Goal: Task Accomplishment & Management: Use online tool/utility

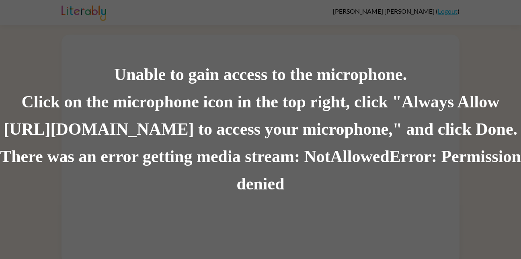
click at [126, 14] on div "Unable to gain access to the microphone. Click on the microphone icon in the to…" at bounding box center [260, 129] width 521 height 259
click at [120, 12] on div "Unable to gain access to the microphone. Click on the microphone icon in the to…" at bounding box center [260, 129] width 521 height 259
click at [136, 216] on div "Unable to gain access to the microphone. Click on the microphone icon in the to…" at bounding box center [260, 129] width 521 height 259
click at [143, 157] on div "There was an error getting media stream: NotAllowedError: Permission denied" at bounding box center [260, 170] width 521 height 55
click at [119, 136] on div "Click on the microphone icon in the top right, click "Always Allow https://lite…" at bounding box center [260, 115] width 521 height 55
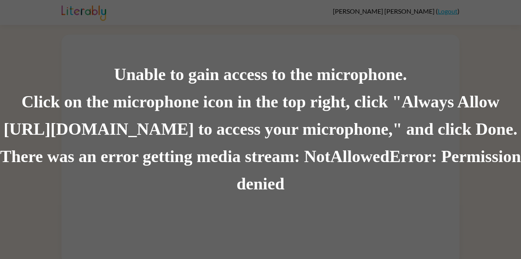
click at [66, 111] on div "Click on the microphone icon in the top right, click "Always Allow https://lite…" at bounding box center [260, 115] width 521 height 55
click at [100, 131] on div "Click on the microphone icon in the top right, click "Always Allow https://lite…" at bounding box center [260, 115] width 521 height 55
click at [249, 186] on div "There was an error getting media stream: NotAllowedError: Permission denied" at bounding box center [260, 170] width 521 height 55
click at [237, 183] on div "There was an error getting media stream: NotAllowedError: Permission denied" at bounding box center [260, 170] width 521 height 55
click at [260, 101] on div "Click on the microphone icon in the top right, click "Always Allow https://lite…" at bounding box center [260, 115] width 521 height 55
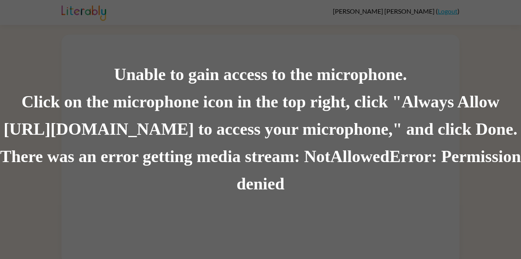
scroll to position [1, 0]
click at [232, 86] on div "Unable to gain access to the microphone." at bounding box center [260, 74] width 521 height 27
click at [191, 208] on div "Unable to gain access to the microphone. Click on the microphone icon in the to…" at bounding box center [260, 129] width 521 height 259
click at [261, 204] on div "Unable to gain access to the microphone. Click on the microphone icon in the to…" at bounding box center [260, 129] width 521 height 259
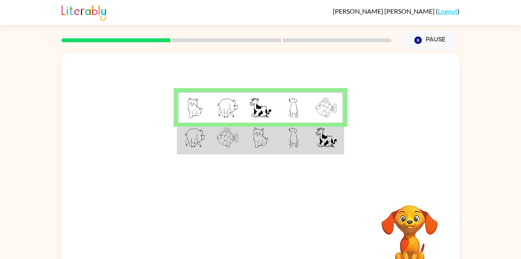
click at [259, 134] on img at bounding box center [260, 138] width 15 height 20
click at [235, 146] on img at bounding box center [228, 138] width 22 height 20
click at [220, 153] on td at bounding box center [227, 138] width 33 height 31
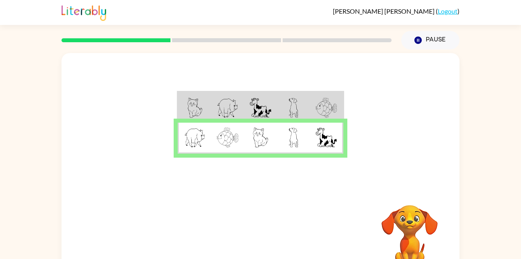
click at [200, 149] on td at bounding box center [194, 138] width 33 height 31
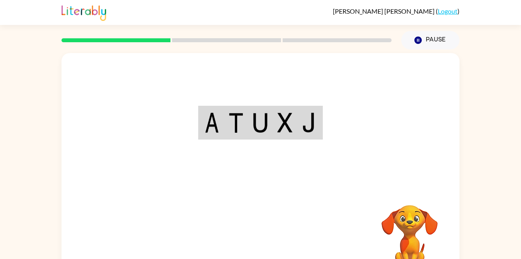
click at [263, 241] on div "Your browser must support playing .mp4 files to use Literably. Please try using…" at bounding box center [261, 168] width 398 height 230
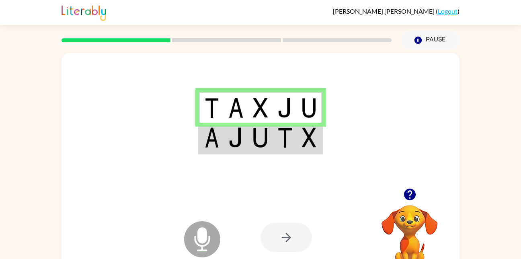
click at [270, 130] on td at bounding box center [261, 138] width 25 height 31
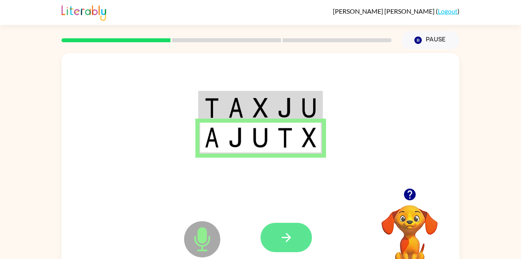
click at [282, 231] on icon "button" at bounding box center [287, 238] width 14 height 14
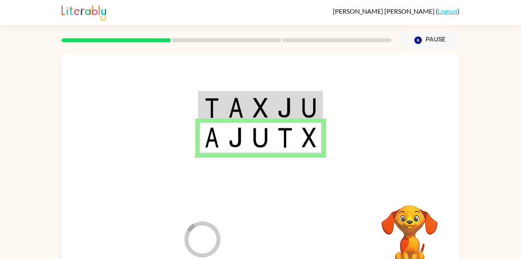
click at [288, 244] on div at bounding box center [320, 237] width 119 height 91
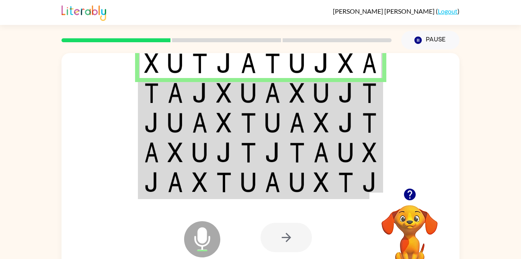
click at [276, 248] on div at bounding box center [286, 237] width 51 height 29
click at [298, 249] on div at bounding box center [286, 237] width 51 height 29
click at [295, 235] on div at bounding box center [286, 237] width 51 height 29
click at [326, 96] on img at bounding box center [321, 93] width 15 height 20
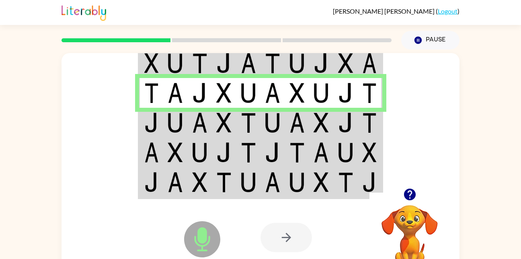
click at [153, 131] on img at bounding box center [151, 123] width 14 height 20
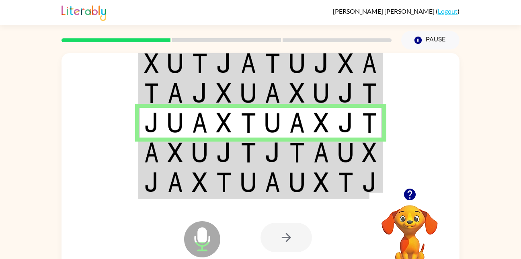
click at [190, 154] on td at bounding box center [200, 153] width 25 height 30
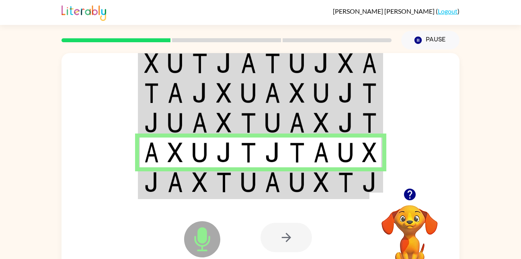
click at [224, 187] on img at bounding box center [223, 182] width 15 height 20
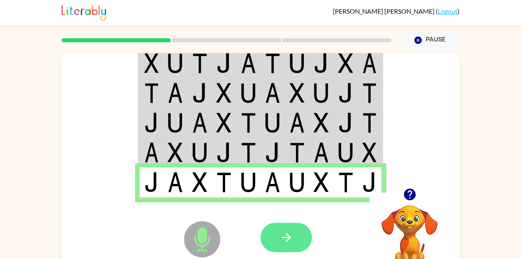
click at [288, 245] on icon "button" at bounding box center [287, 238] width 14 height 14
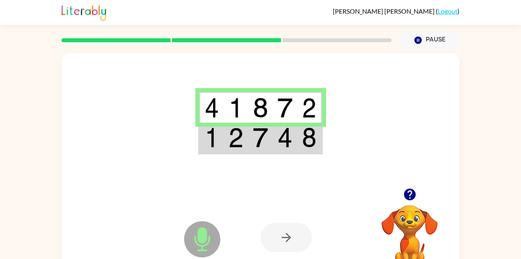
click at [240, 140] on img at bounding box center [235, 138] width 15 height 20
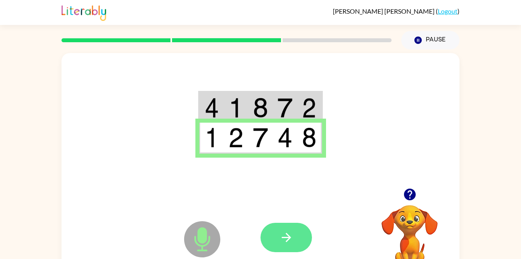
click at [294, 239] on button "button" at bounding box center [286, 237] width 51 height 29
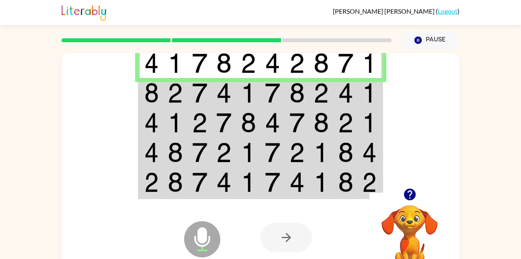
click at [143, 94] on td at bounding box center [151, 93] width 25 height 30
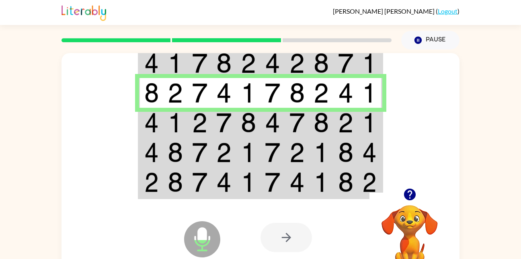
click at [169, 130] on img at bounding box center [175, 123] width 15 height 20
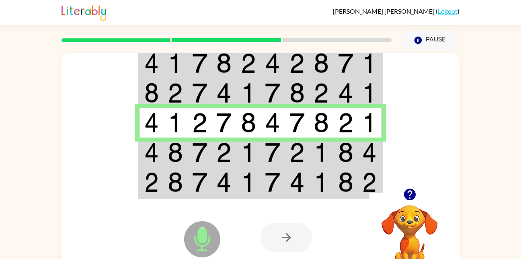
click at [180, 169] on td at bounding box center [175, 182] width 25 height 31
click at [217, 141] on td at bounding box center [224, 153] width 25 height 30
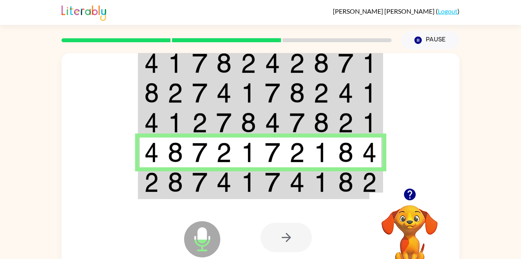
click at [161, 184] on td at bounding box center [151, 182] width 25 height 31
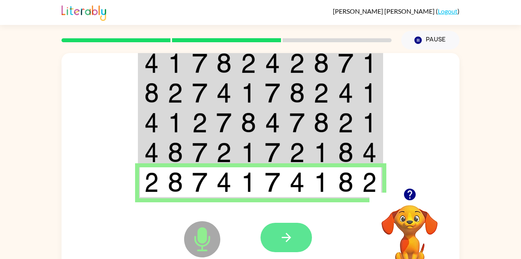
click at [284, 232] on icon "button" at bounding box center [287, 238] width 14 height 14
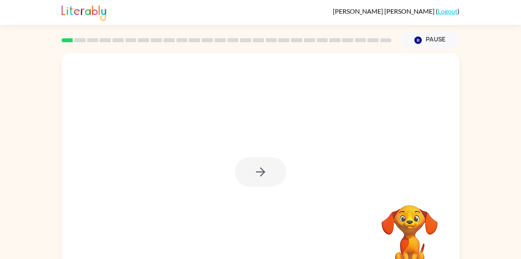
click at [253, 168] on div at bounding box center [260, 171] width 51 height 29
click at [280, 195] on div at bounding box center [261, 168] width 398 height 230
click at [270, 182] on button "button" at bounding box center [260, 171] width 51 height 29
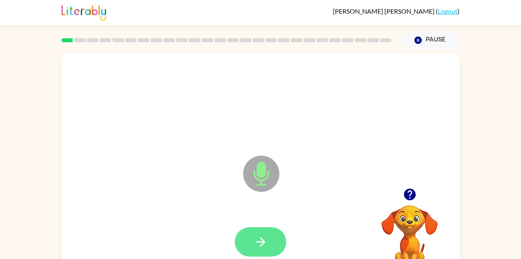
click at [259, 235] on icon "button" at bounding box center [261, 242] width 14 height 14
click at [275, 246] on button "button" at bounding box center [260, 241] width 51 height 29
click at [256, 240] on icon "button" at bounding box center [261, 242] width 14 height 14
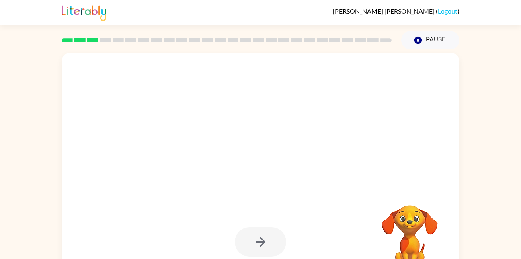
click at [261, 248] on div at bounding box center [260, 241] width 51 height 29
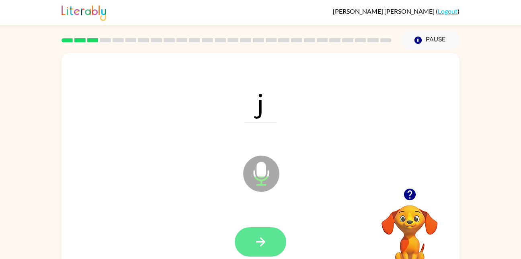
click at [253, 241] on button "button" at bounding box center [260, 241] width 51 height 29
click at [249, 251] on button "button" at bounding box center [260, 241] width 51 height 29
click at [265, 239] on icon "button" at bounding box center [261, 242] width 14 height 14
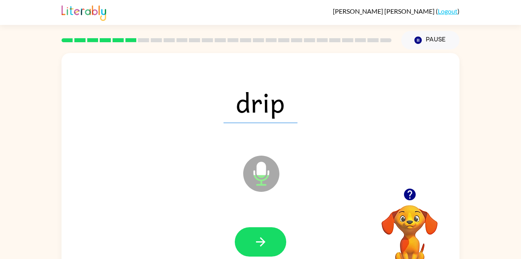
click at [259, 177] on icon "Microphone The Microphone is here when it is your turn to talk" at bounding box center [301, 184] width 121 height 60
click at [260, 236] on icon "button" at bounding box center [261, 242] width 14 height 14
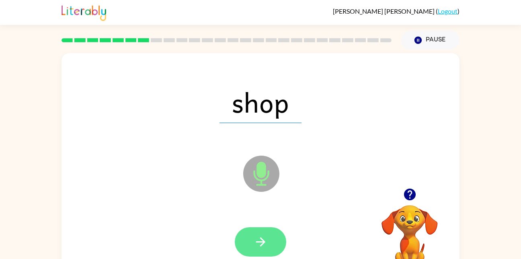
click at [263, 241] on icon "button" at bounding box center [260, 241] width 9 height 9
click at [257, 250] on button "button" at bounding box center [260, 241] width 51 height 29
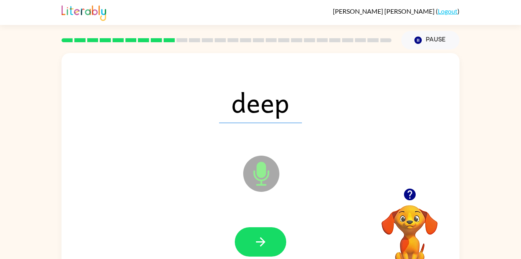
click at [237, 252] on div at bounding box center [260, 241] width 51 height 29
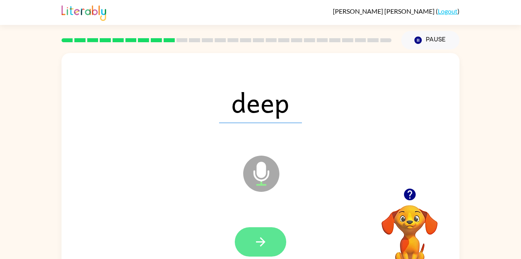
click at [279, 250] on button "button" at bounding box center [260, 241] width 51 height 29
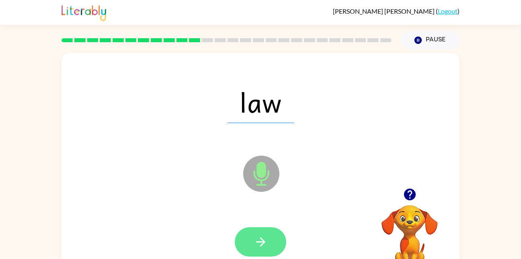
click at [256, 235] on icon "button" at bounding box center [261, 242] width 14 height 14
click at [272, 237] on button "button" at bounding box center [260, 241] width 51 height 29
click at [254, 237] on icon "button" at bounding box center [261, 242] width 14 height 14
click at [254, 241] on icon "button" at bounding box center [261, 242] width 14 height 14
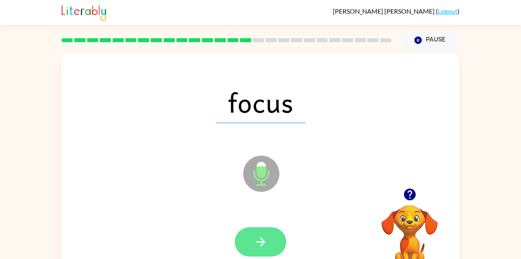
click at [262, 237] on icon "button" at bounding box center [261, 242] width 14 height 14
click at [265, 245] on icon "button" at bounding box center [261, 242] width 14 height 14
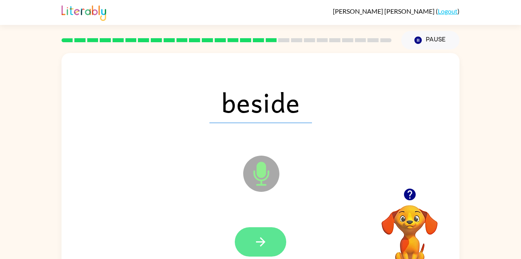
click at [262, 239] on icon "button" at bounding box center [260, 241] width 9 height 9
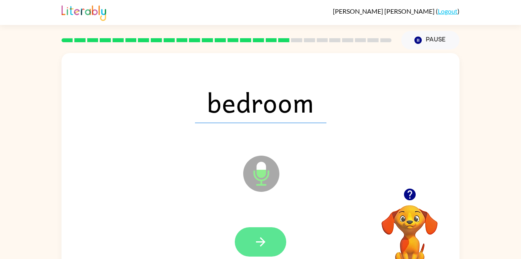
click at [269, 239] on button "button" at bounding box center [260, 241] width 51 height 29
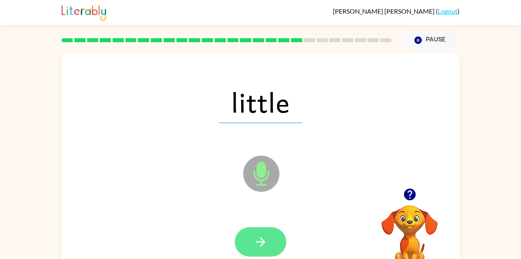
click at [267, 247] on icon "button" at bounding box center [261, 242] width 14 height 14
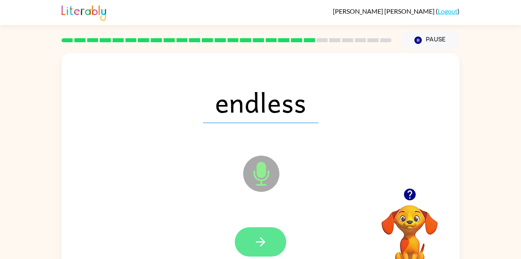
click at [265, 249] on icon "button" at bounding box center [261, 242] width 14 height 14
click at [268, 247] on icon "button" at bounding box center [261, 242] width 14 height 14
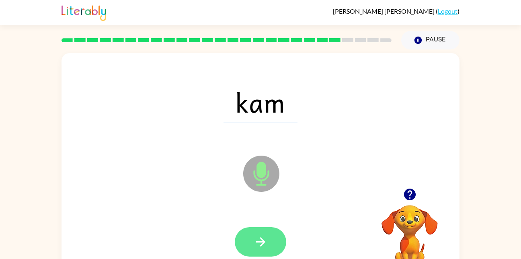
click at [268, 240] on icon "button" at bounding box center [261, 242] width 14 height 14
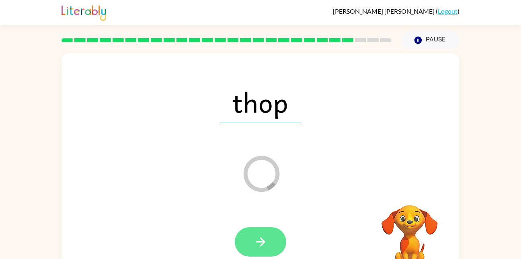
click at [278, 249] on button "button" at bounding box center [260, 241] width 51 height 29
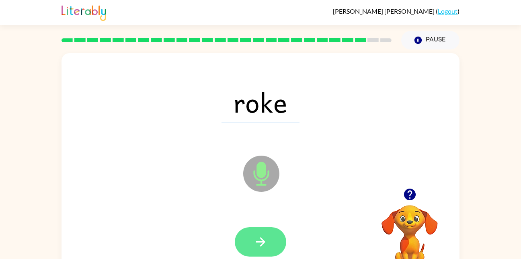
click at [270, 242] on button "button" at bounding box center [260, 241] width 51 height 29
click at [254, 240] on icon "button" at bounding box center [261, 242] width 14 height 14
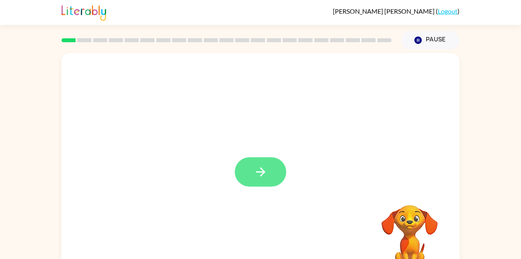
click at [238, 176] on button "button" at bounding box center [260, 171] width 51 height 29
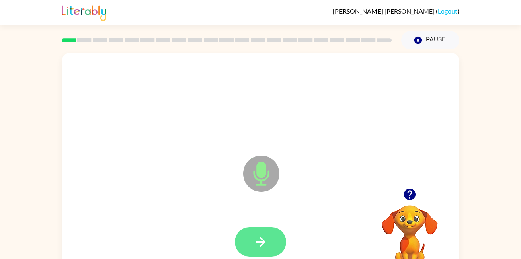
click at [266, 247] on icon "button" at bounding box center [261, 242] width 14 height 14
click at [261, 249] on icon "button" at bounding box center [261, 242] width 14 height 14
click at [274, 251] on button "button" at bounding box center [260, 241] width 51 height 29
click at [255, 243] on icon "button" at bounding box center [261, 242] width 14 height 14
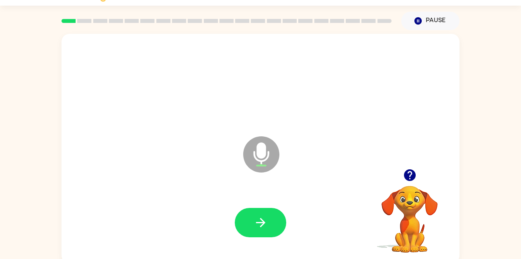
scroll to position [21, 0]
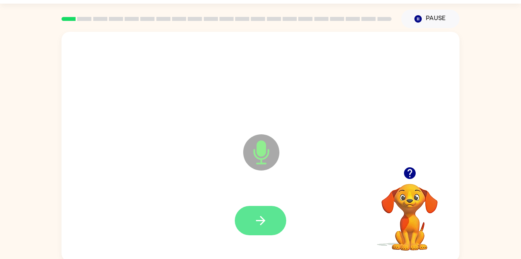
click at [256, 228] on button "button" at bounding box center [260, 220] width 51 height 29
click at [265, 224] on icon "button" at bounding box center [261, 221] width 14 height 14
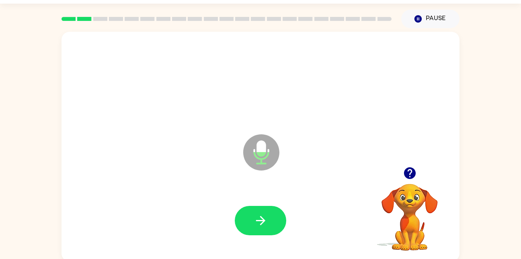
scroll to position [24, 0]
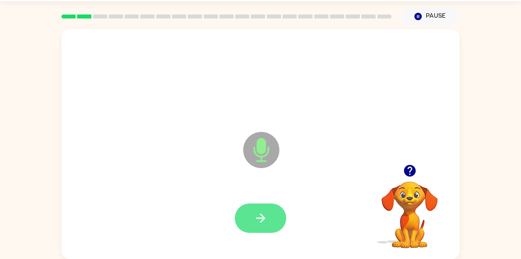
click at [247, 210] on button "button" at bounding box center [260, 218] width 51 height 29
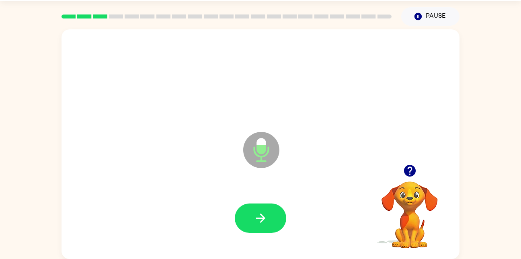
click at [276, 237] on div at bounding box center [261, 218] width 382 height 66
click at [275, 216] on button "button" at bounding box center [260, 218] width 51 height 29
click at [274, 224] on button "button" at bounding box center [260, 218] width 51 height 29
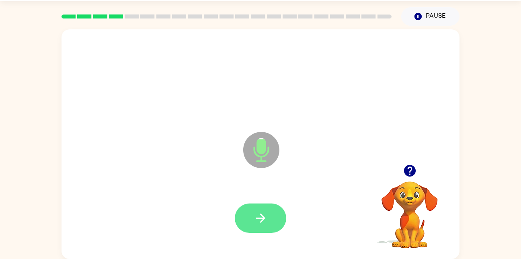
click at [258, 208] on button "button" at bounding box center [260, 218] width 51 height 29
click at [269, 229] on button "button" at bounding box center [260, 218] width 51 height 29
click at [263, 213] on icon "button" at bounding box center [261, 218] width 14 height 14
click at [261, 215] on icon "button" at bounding box center [260, 218] width 9 height 9
click at [259, 212] on icon "button" at bounding box center [261, 218] width 14 height 14
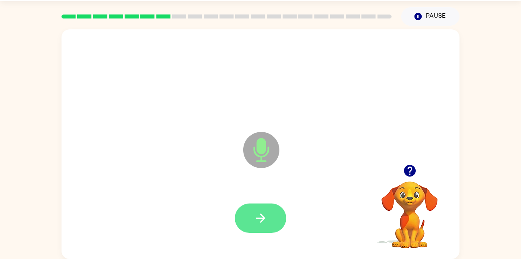
click at [263, 213] on icon "button" at bounding box center [261, 218] width 14 height 14
click at [251, 215] on button "button" at bounding box center [260, 218] width 51 height 29
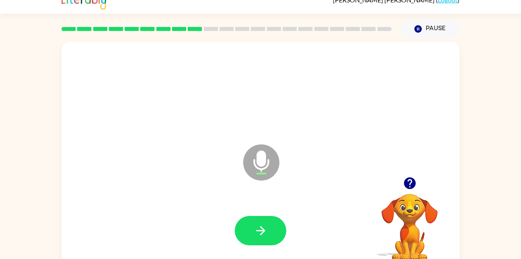
scroll to position [0, 0]
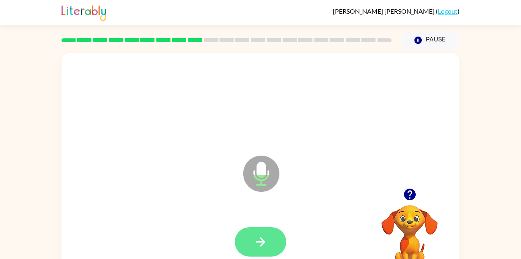
click at [256, 243] on icon "button" at bounding box center [261, 242] width 14 height 14
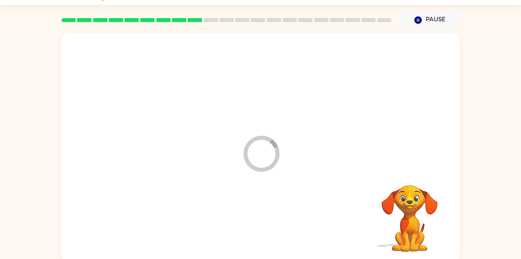
scroll to position [24, 0]
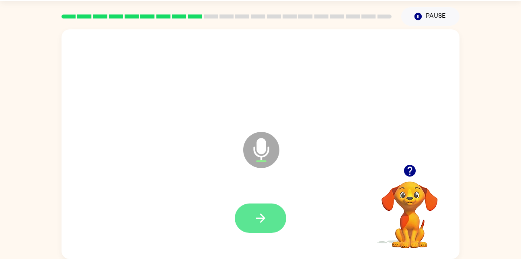
click at [268, 231] on button "button" at bounding box center [260, 218] width 51 height 29
click at [271, 232] on button "button" at bounding box center [260, 218] width 51 height 29
click at [262, 231] on button "button" at bounding box center [260, 218] width 51 height 29
click at [260, 220] on icon "button" at bounding box center [261, 218] width 14 height 14
click at [258, 208] on button "button" at bounding box center [260, 218] width 51 height 29
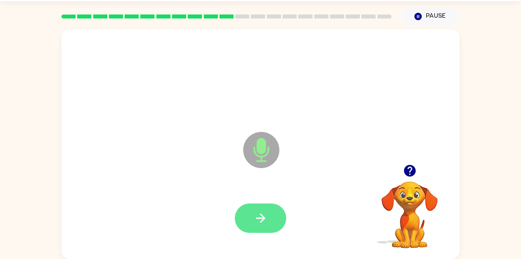
click at [267, 221] on icon "button" at bounding box center [261, 218] width 14 height 14
click at [266, 232] on button "button" at bounding box center [260, 218] width 51 height 29
click at [261, 209] on button "button" at bounding box center [260, 218] width 51 height 29
click at [265, 224] on icon "button" at bounding box center [261, 218] width 14 height 14
click at [271, 217] on button "button" at bounding box center [260, 218] width 51 height 29
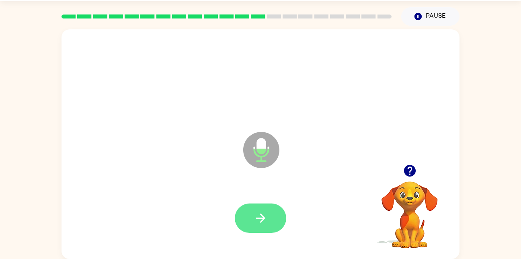
click at [278, 227] on button "button" at bounding box center [260, 218] width 51 height 29
click at [278, 213] on button "button" at bounding box center [260, 218] width 51 height 29
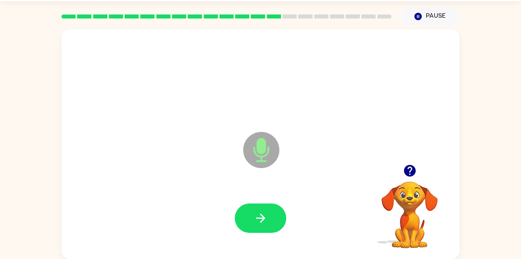
click at [230, 226] on div at bounding box center [261, 218] width 382 height 66
click at [271, 238] on div at bounding box center [261, 218] width 382 height 66
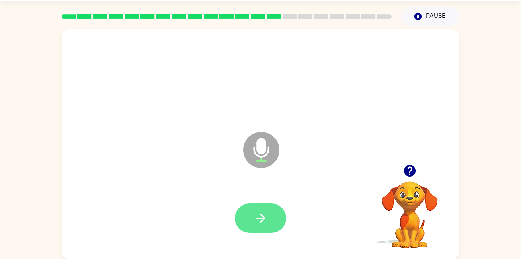
click at [248, 204] on button "button" at bounding box center [260, 218] width 51 height 29
click at [278, 226] on button "button" at bounding box center [260, 218] width 51 height 29
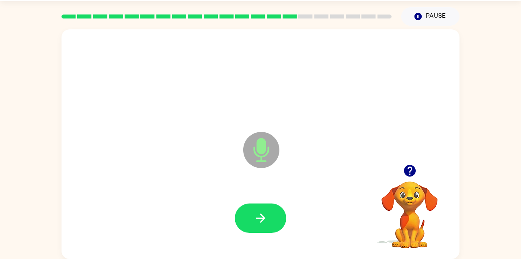
click at [252, 239] on div at bounding box center [261, 218] width 382 height 66
click at [248, 193] on div at bounding box center [261, 218] width 382 height 66
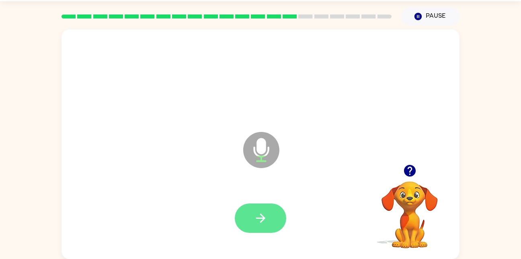
click at [264, 218] on icon "button" at bounding box center [260, 218] width 9 height 9
click at [279, 217] on button "button" at bounding box center [260, 218] width 51 height 29
click at [249, 213] on button "button" at bounding box center [260, 218] width 51 height 29
click at [251, 211] on button "button" at bounding box center [260, 218] width 51 height 29
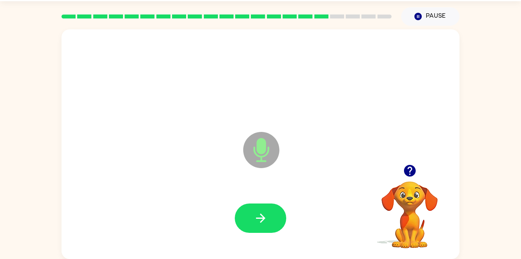
click at [256, 239] on div at bounding box center [261, 218] width 382 height 66
click at [254, 243] on div at bounding box center [261, 218] width 382 height 66
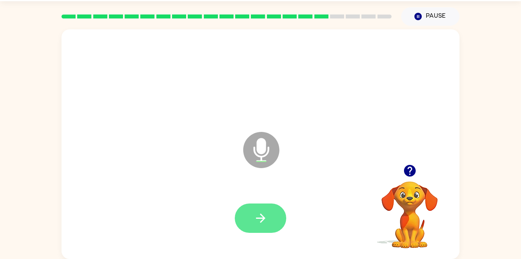
click at [255, 225] on button "button" at bounding box center [260, 218] width 51 height 29
click at [269, 208] on button "button" at bounding box center [260, 218] width 51 height 29
click at [258, 233] on button "button" at bounding box center [260, 218] width 51 height 29
click at [265, 210] on button "button" at bounding box center [260, 218] width 51 height 29
click at [258, 222] on icon "button" at bounding box center [261, 218] width 14 height 14
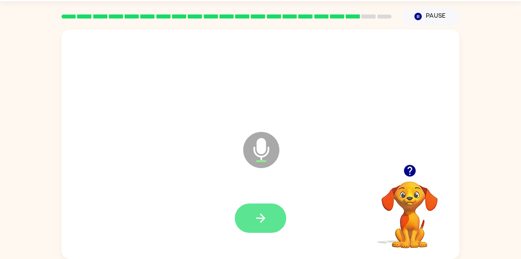
click at [268, 213] on button "button" at bounding box center [260, 218] width 51 height 29
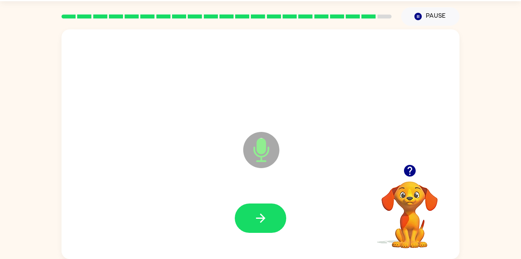
click at [237, 226] on div at bounding box center [260, 218] width 51 height 29
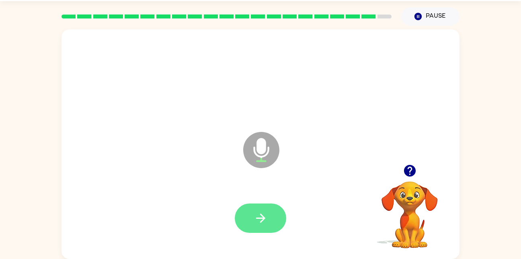
click at [283, 212] on button "button" at bounding box center [260, 218] width 51 height 29
click at [248, 220] on button "button" at bounding box center [260, 218] width 51 height 29
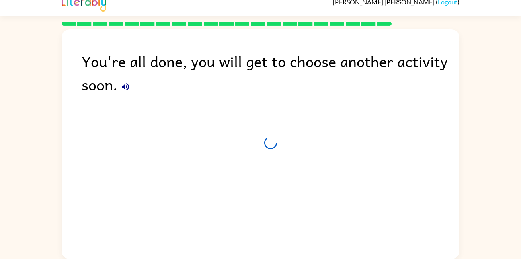
scroll to position [9, 0]
